Goal: Task Accomplishment & Management: Manage account settings

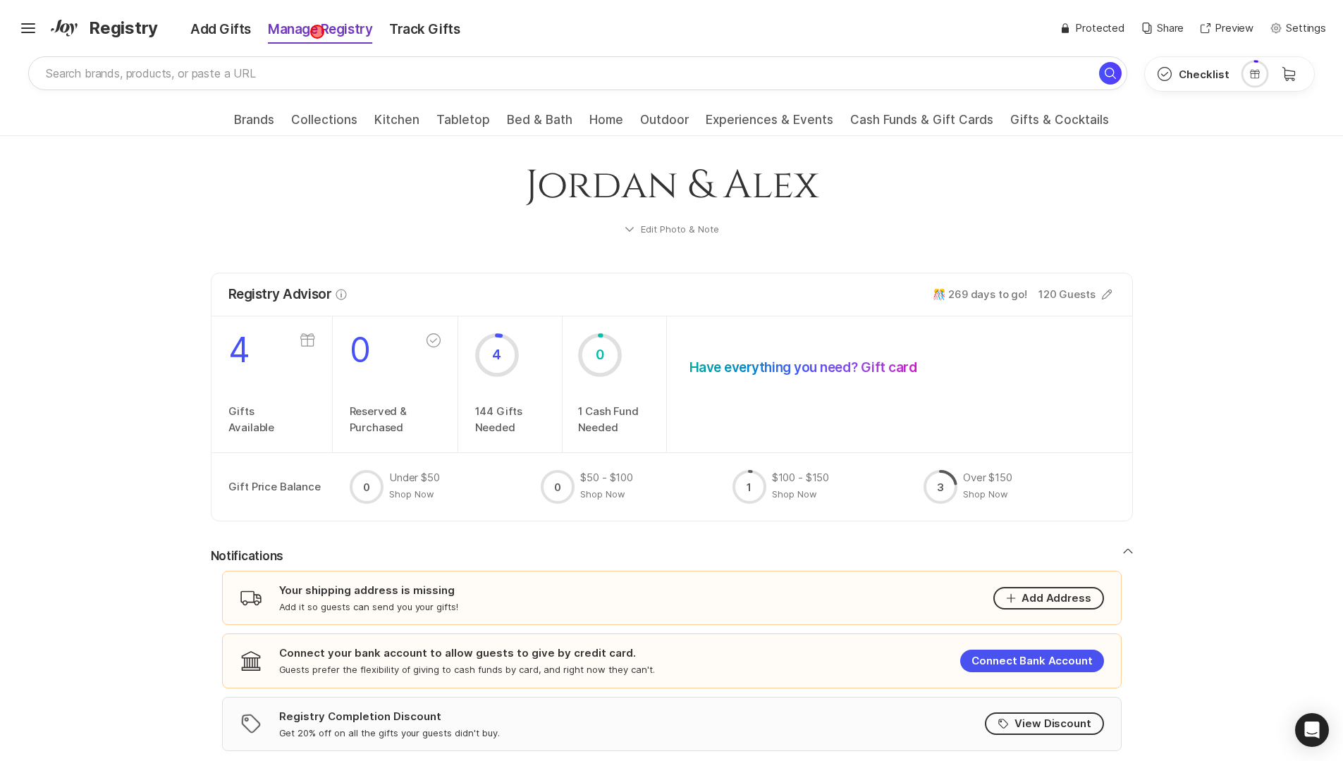
click at [317, 32] on div "Manage Registry" at bounding box center [319, 30] width 121 height 20
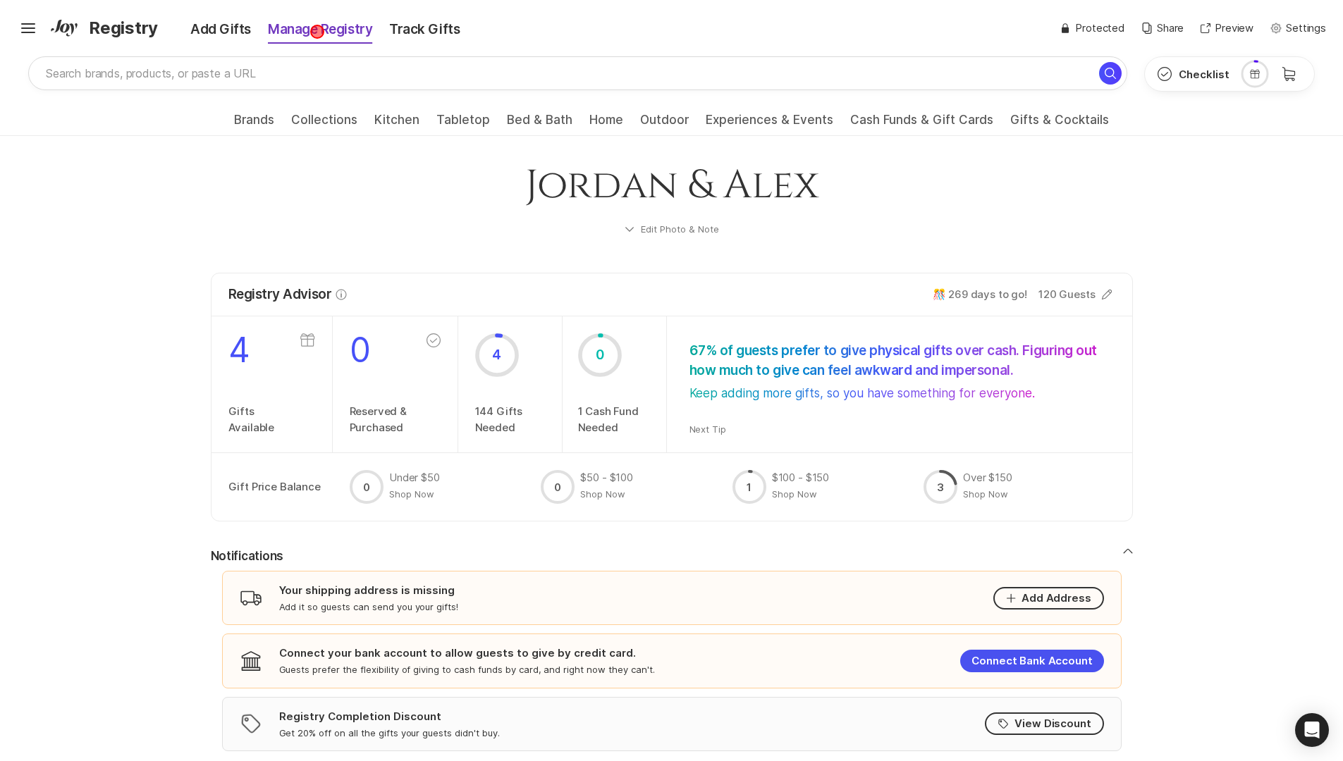
click at [317, 32] on div "Manage Registry" at bounding box center [319, 30] width 121 height 20
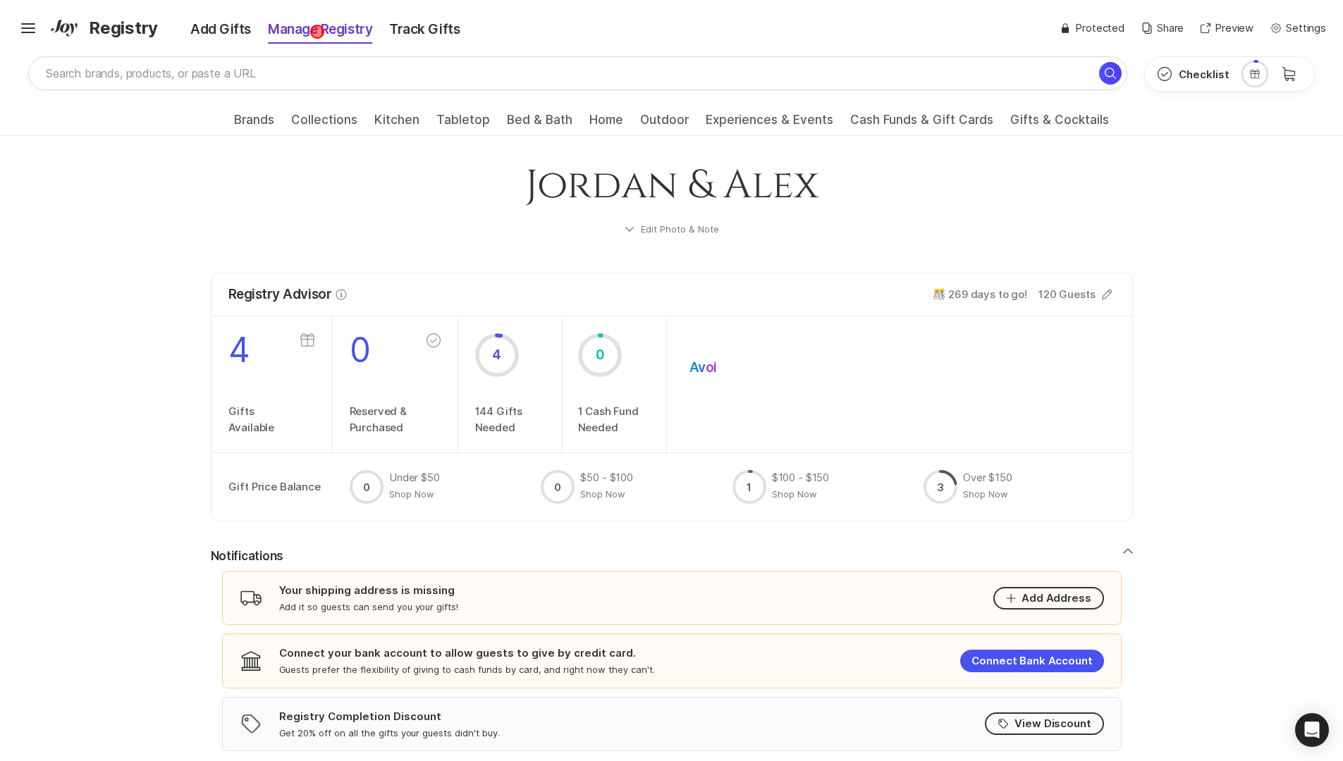
click at [317, 32] on div "Manage Registry" at bounding box center [319, 30] width 121 height 20
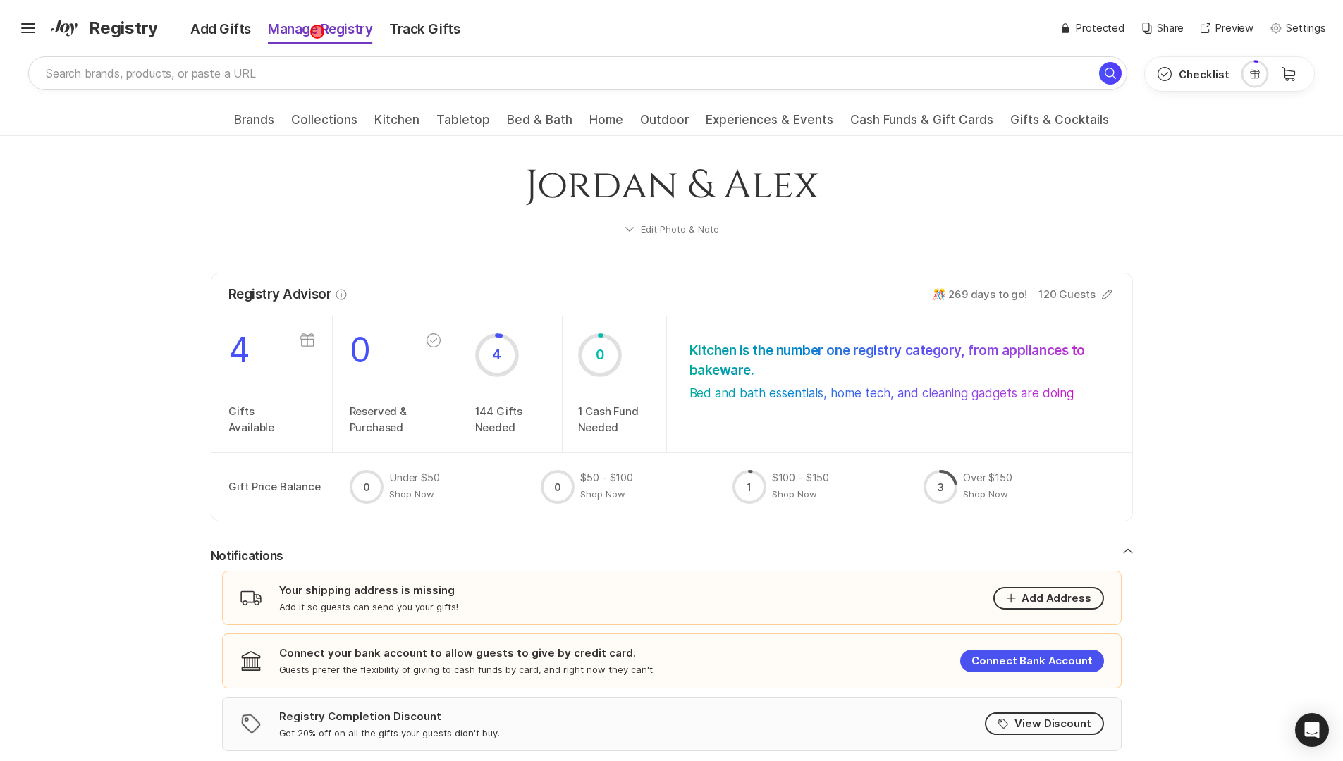
click at [317, 32] on div "Manage Registry" at bounding box center [319, 30] width 121 height 20
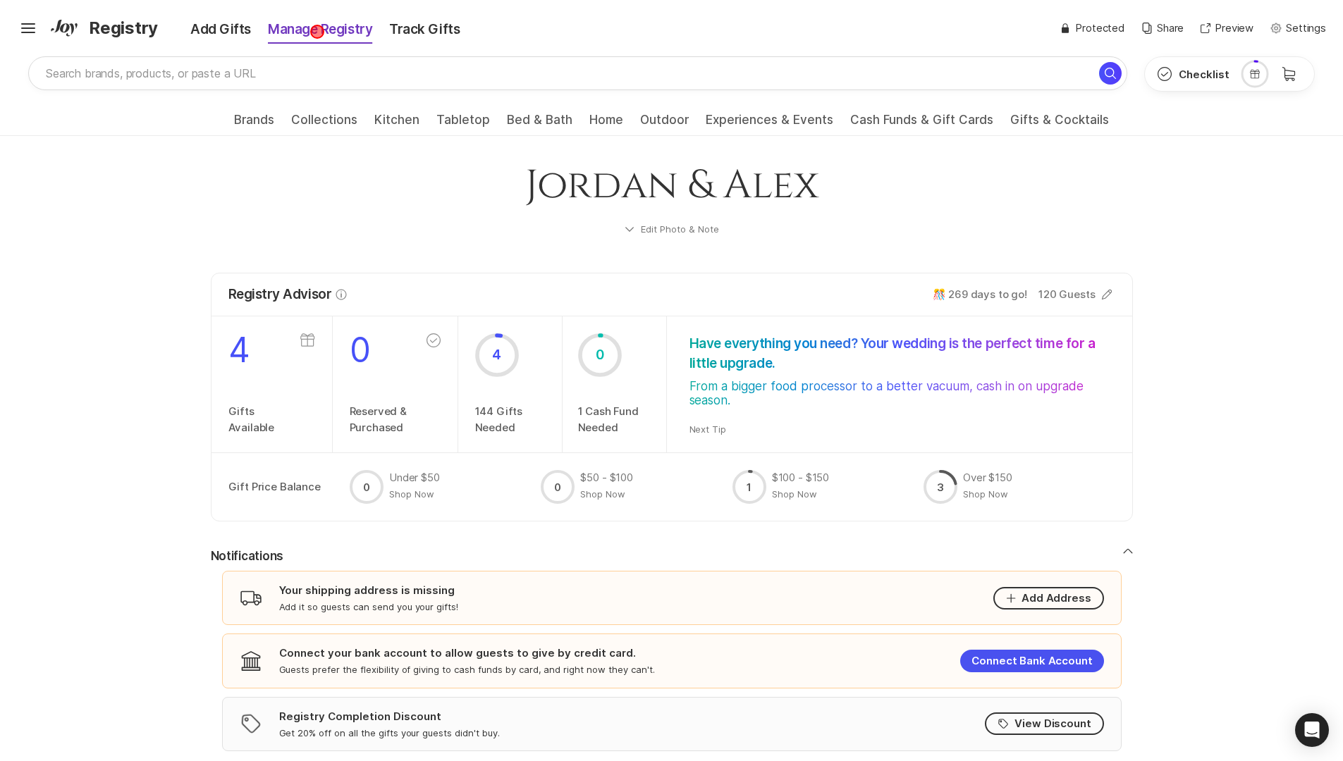
click at [317, 32] on div "Manage Registry" at bounding box center [319, 30] width 121 height 20
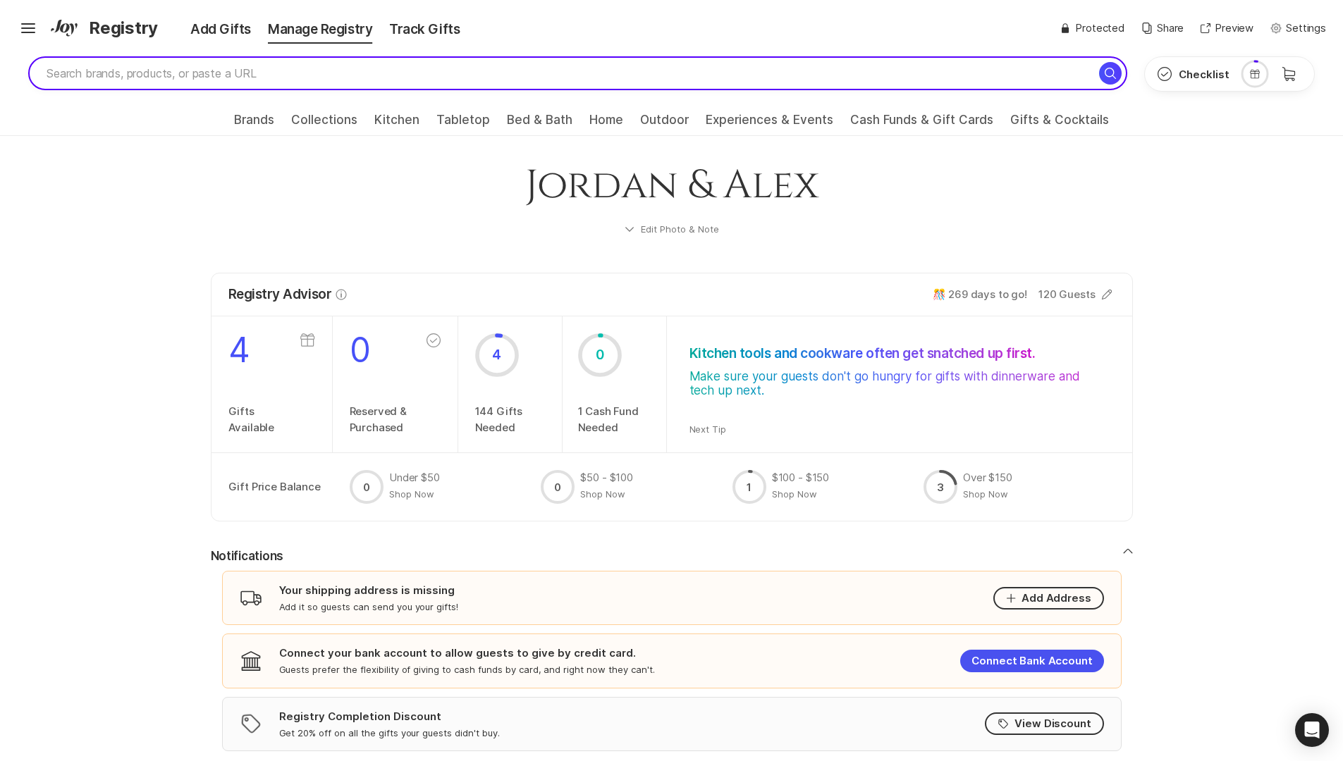
click at [579, 73] on input "search" at bounding box center [577, 73] width 1099 height 34
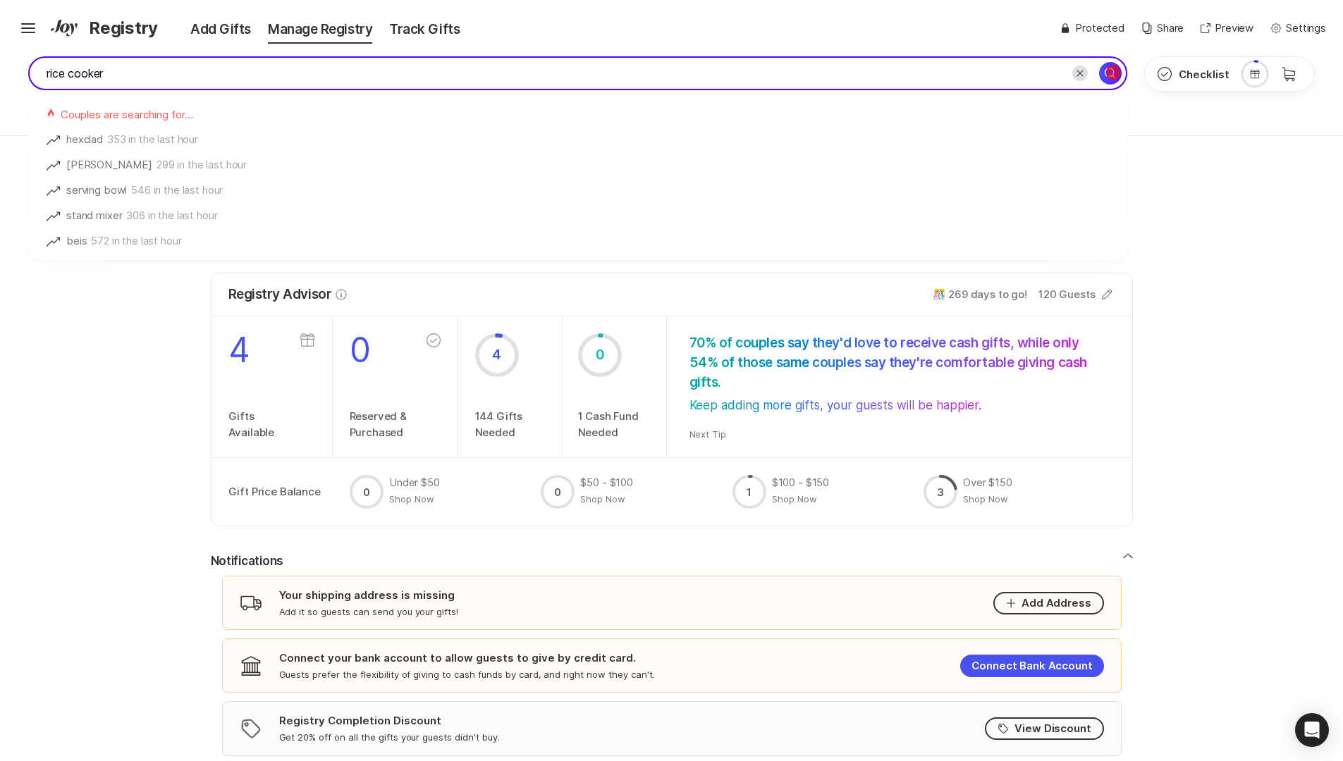
type input "rice cooker"
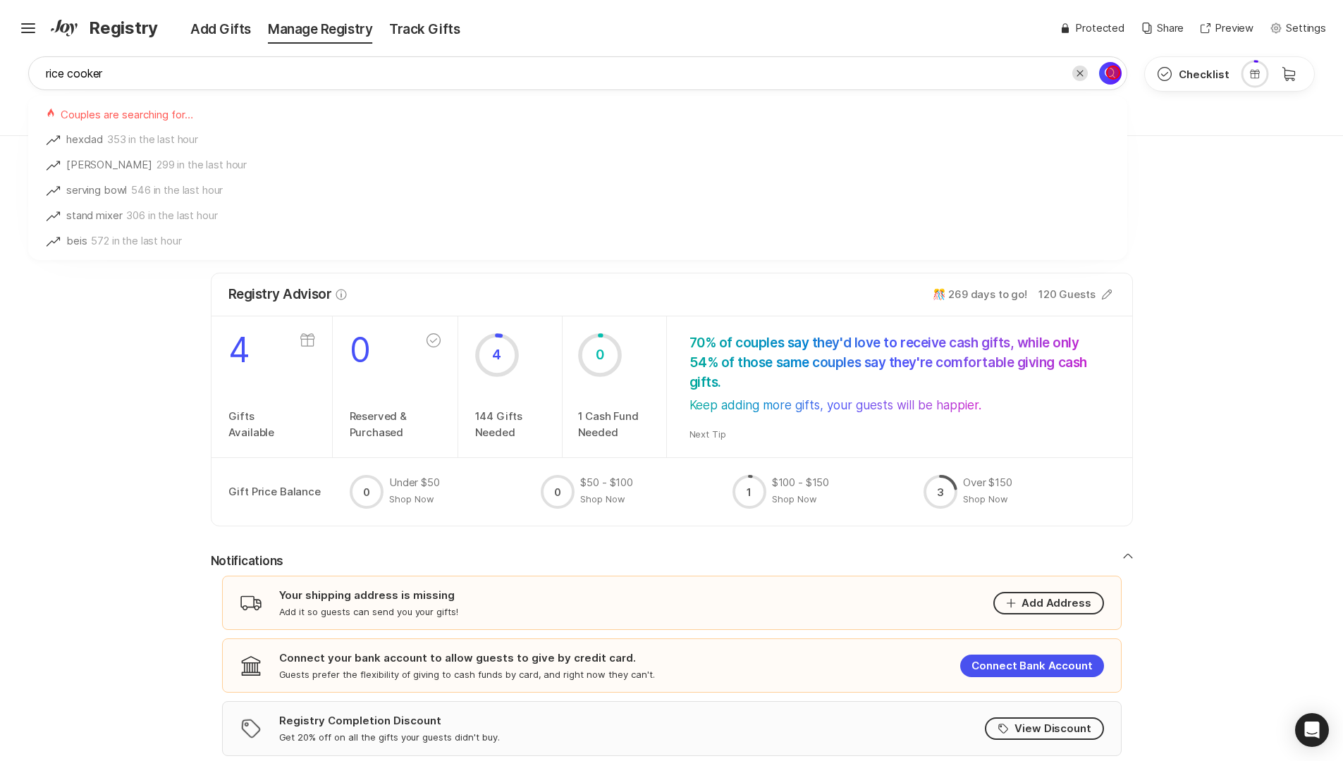
click at [1113, 73] on icon "Search for" at bounding box center [1110, 73] width 17 height 17
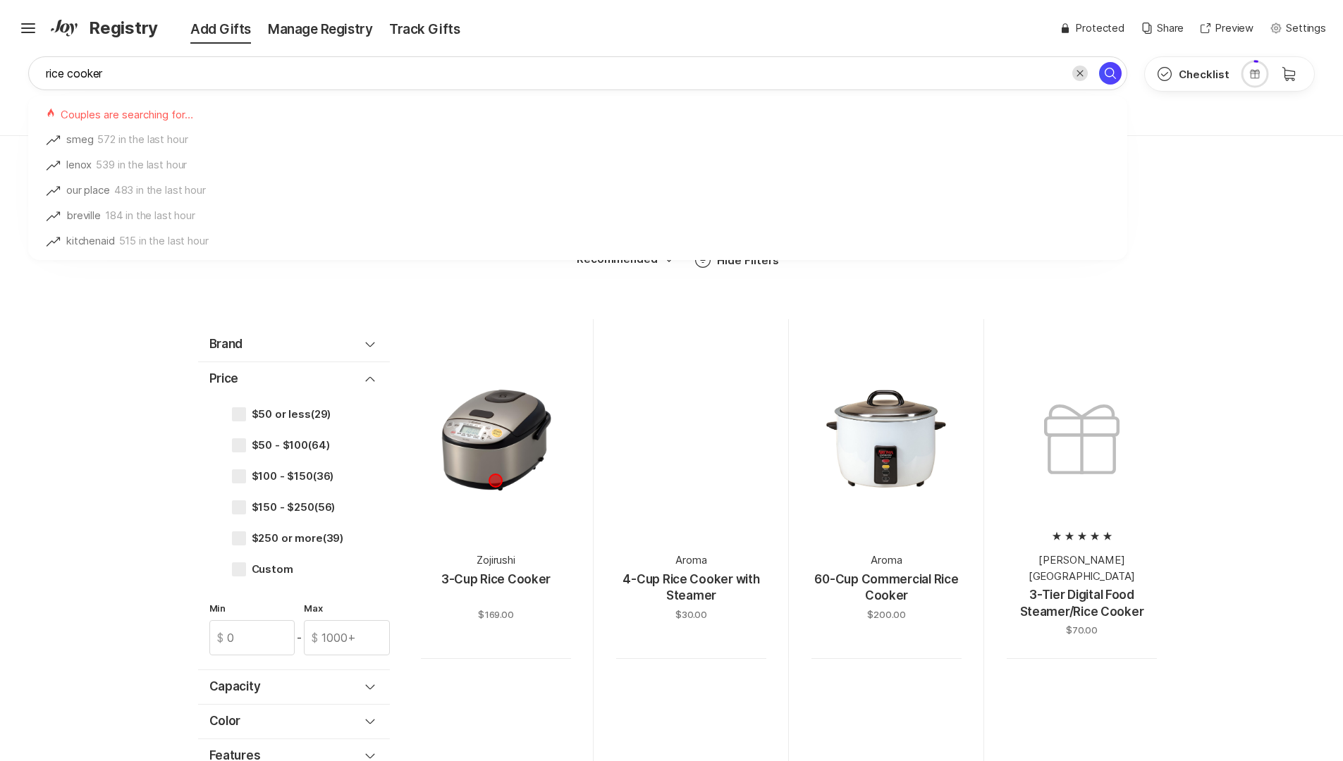
click at [496, 481] on div at bounding box center [495, 440] width 150 height 150
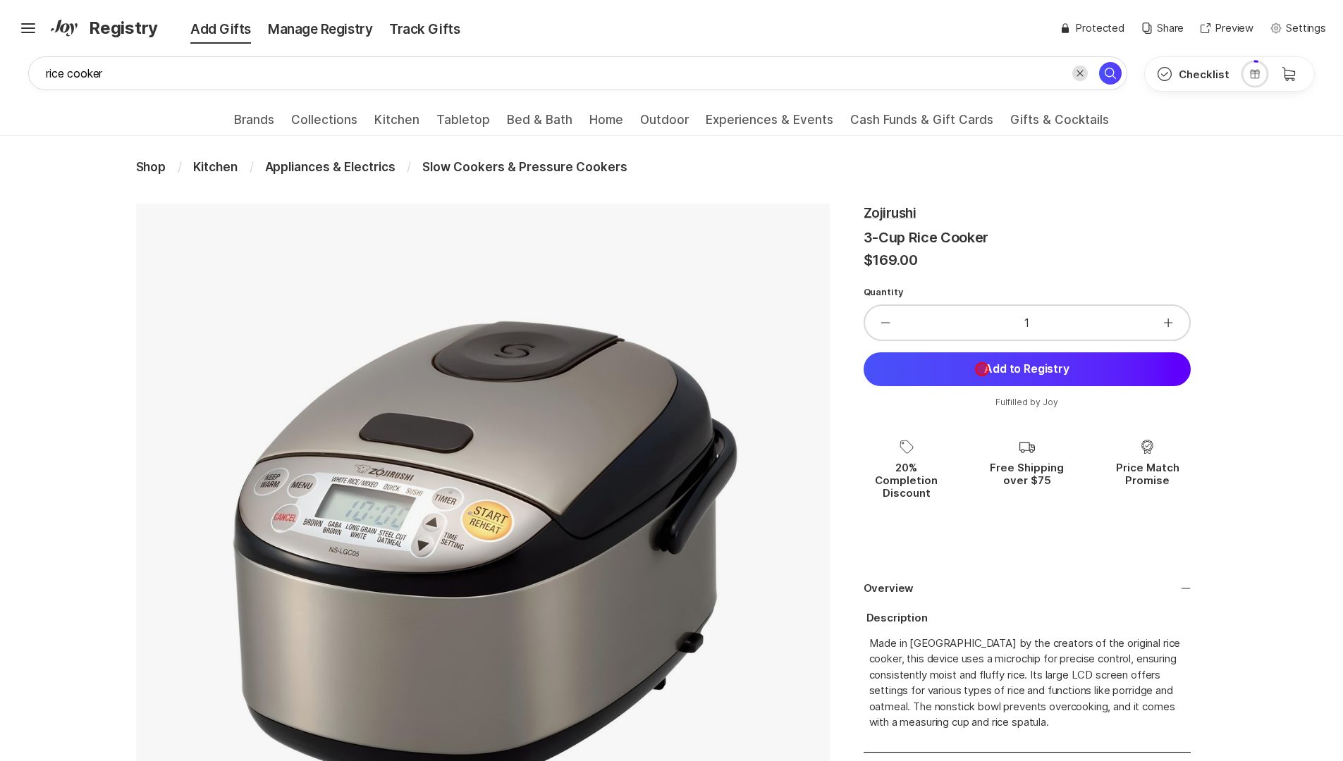
click at [982, 369] on button "Add to Registry" at bounding box center [1027, 370] width 327 height 34
